Goal: Task Accomplishment & Management: Manage account settings

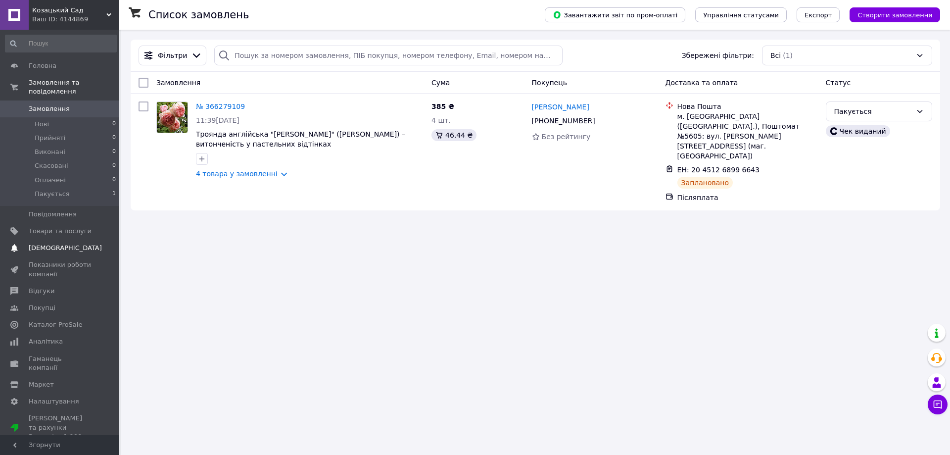
click at [66, 243] on span "[DEMOGRAPHIC_DATA]" at bounding box center [60, 247] width 63 height 9
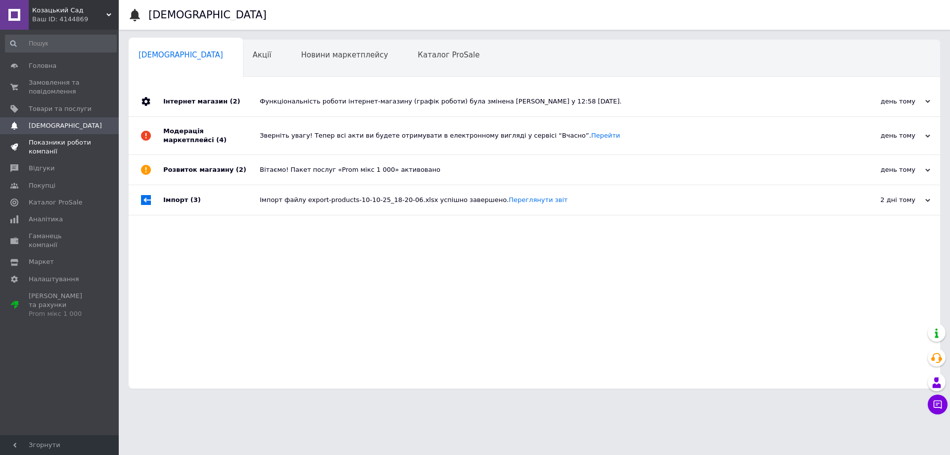
click at [47, 146] on span "Показники роботи компанії" at bounding box center [60, 147] width 63 height 18
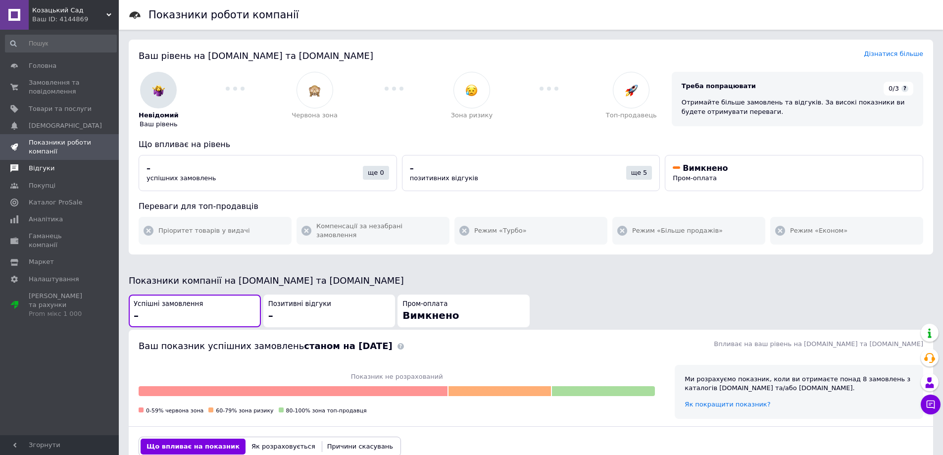
click at [44, 174] on link "Відгуки" at bounding box center [61, 168] width 122 height 17
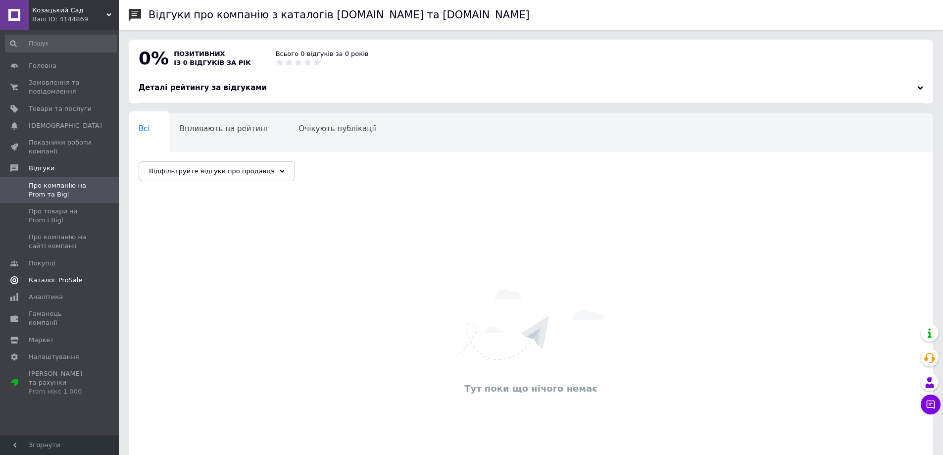
click at [38, 285] on link "Каталог ProSale" at bounding box center [61, 280] width 122 height 17
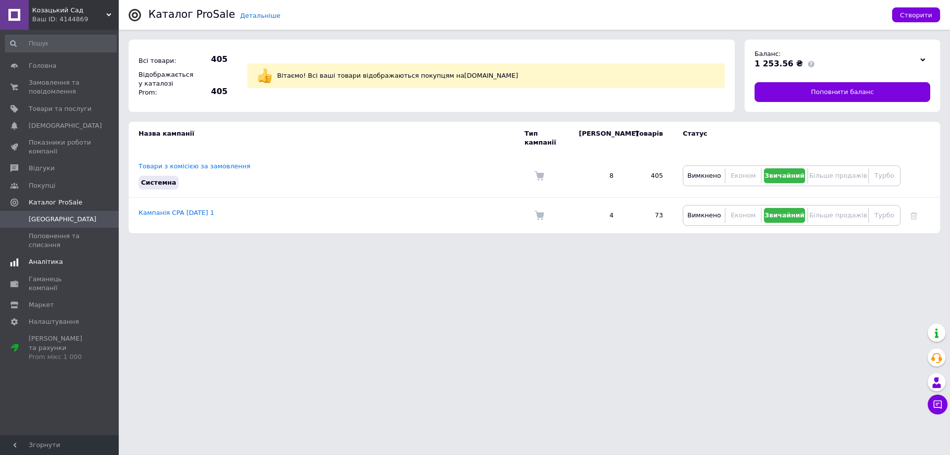
click at [44, 263] on span "Аналітика" at bounding box center [46, 261] width 34 height 9
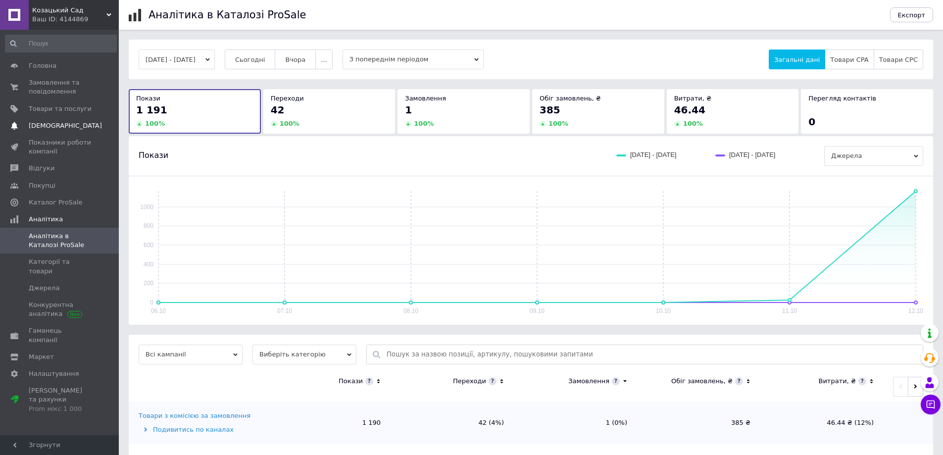
click at [44, 126] on span "[DEMOGRAPHIC_DATA]" at bounding box center [65, 125] width 73 height 9
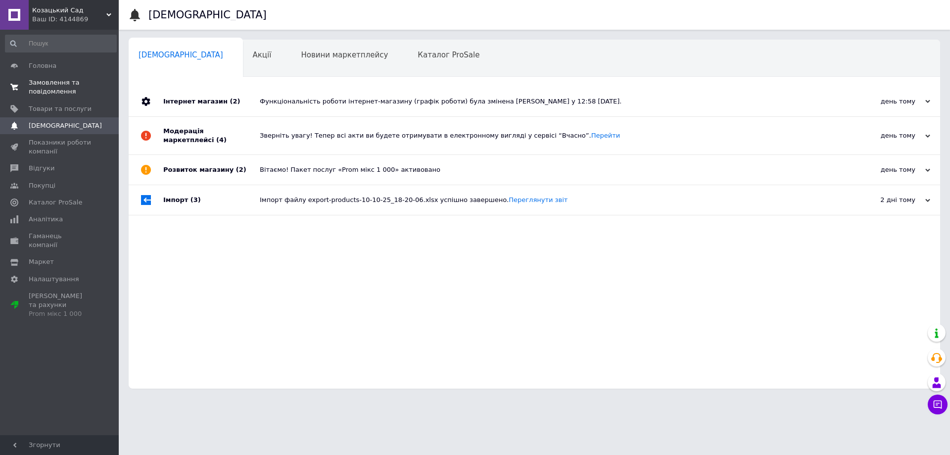
click at [63, 93] on span "Замовлення та повідомлення" at bounding box center [60, 87] width 63 height 18
